Goal: Task Accomplishment & Management: Use online tool/utility

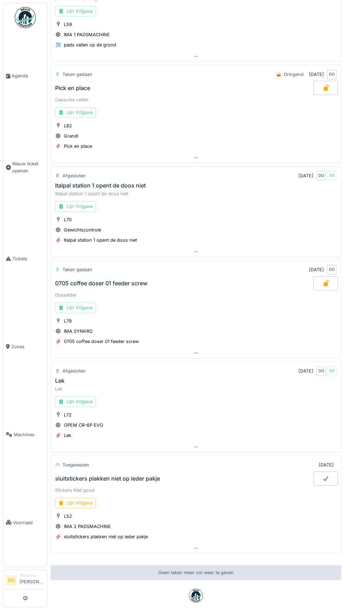
scroll to position [301, 0]
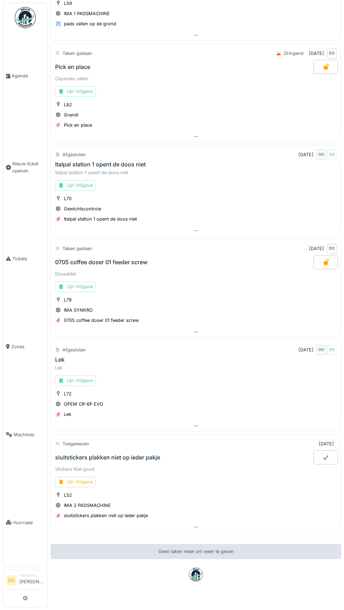
click at [87, 476] on div "Lijn Vrijgave" at bounding box center [75, 481] width 41 height 10
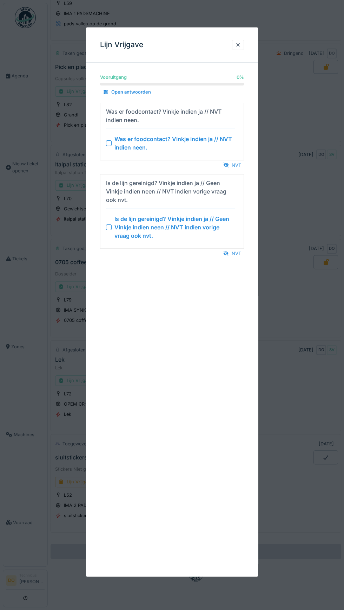
click at [239, 167] on div "NVT" at bounding box center [233, 164] width 24 height 9
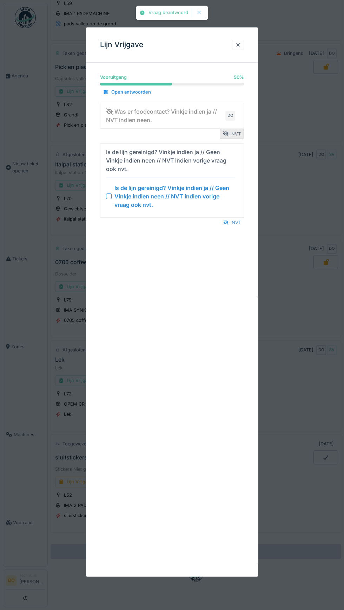
click at [237, 221] on div "NVT" at bounding box center [233, 222] width 24 height 9
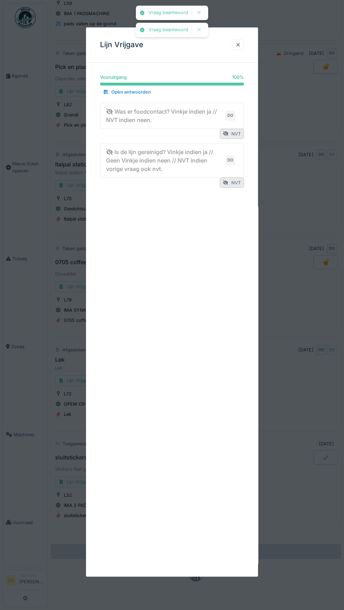
click at [241, 47] on div at bounding box center [238, 45] width 12 height 10
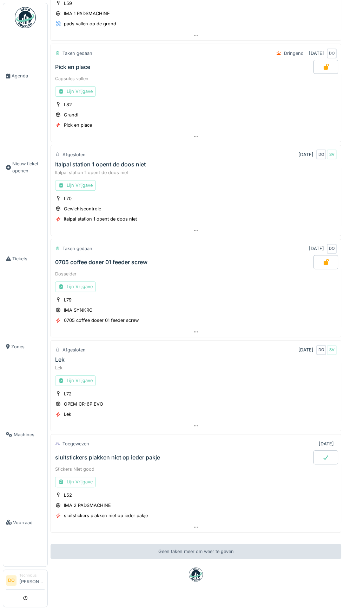
click at [22, 79] on span "Agenda" at bounding box center [28, 75] width 33 height 7
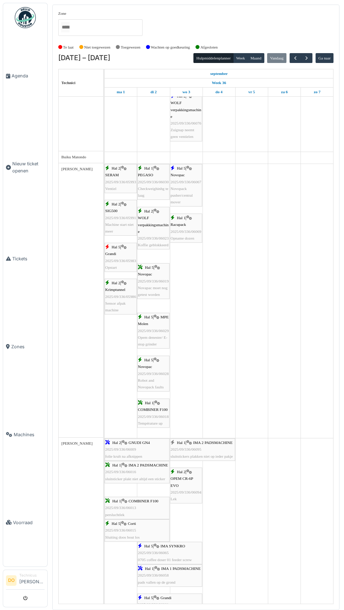
scroll to position [311, 0]
click at [218, 440] on link "Hal 1 | IMA 2 PADSMACHINE 2025/09/336/06095 sluitstickers plakken niet op ieder…" at bounding box center [202, 449] width 65 height 22
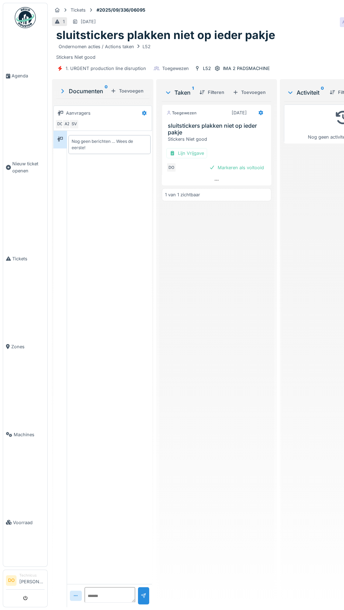
click at [248, 166] on div "Markeren als voltooid" at bounding box center [237, 167] width 60 height 9
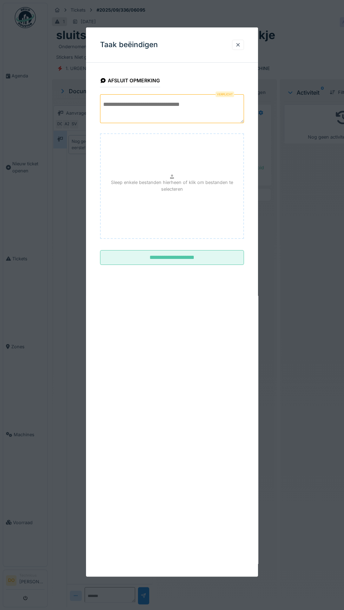
click at [174, 104] on textarea at bounding box center [172, 108] width 144 height 29
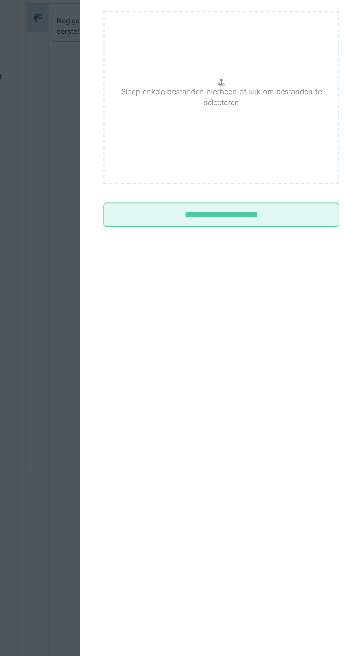
type textarea "**********"
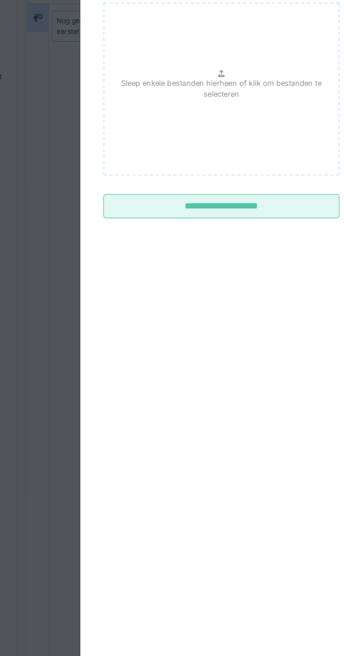
click at [204, 258] on input "**********" at bounding box center [172, 254] width 144 height 15
